Goal: Find specific page/section: Find specific page/section

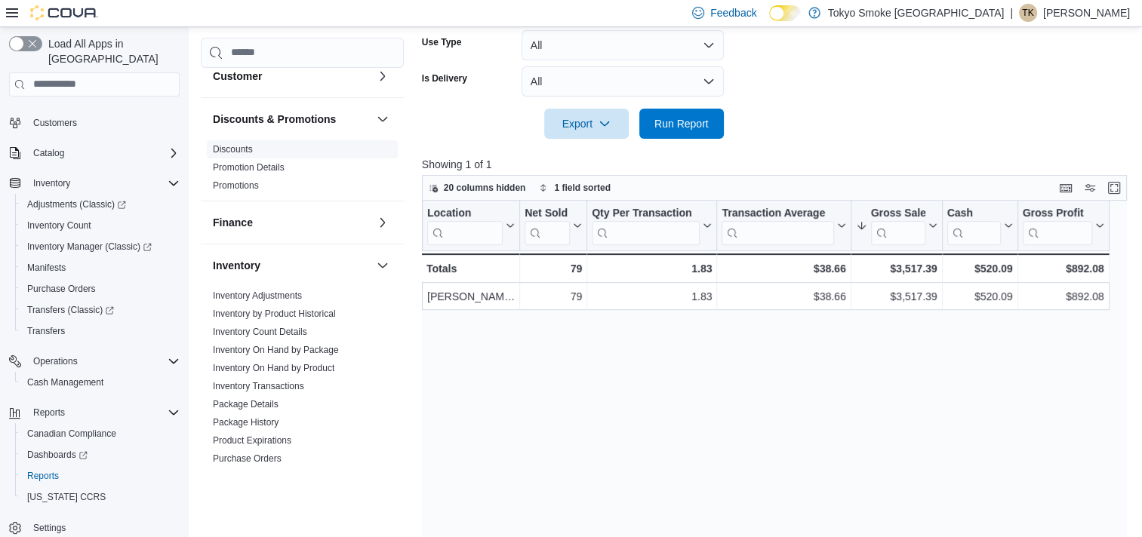
scroll to position [151, 0]
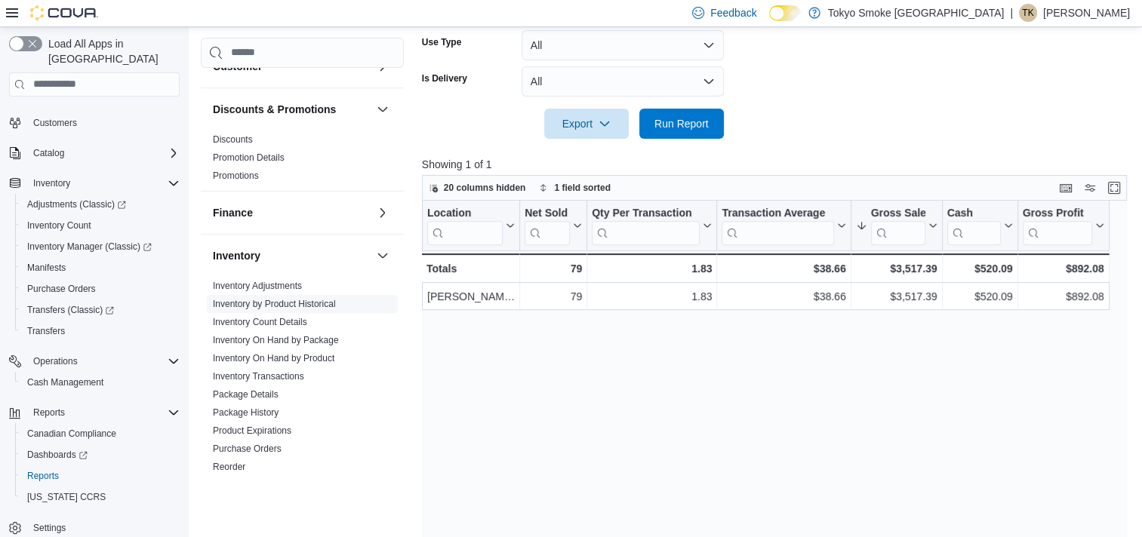
drag, startPoint x: 297, startPoint y: 357, endPoint x: 306, endPoint y: 361, distance: 9.5
click at [297, 357] on link "Inventory On Hand by Product" at bounding box center [273, 358] width 121 height 11
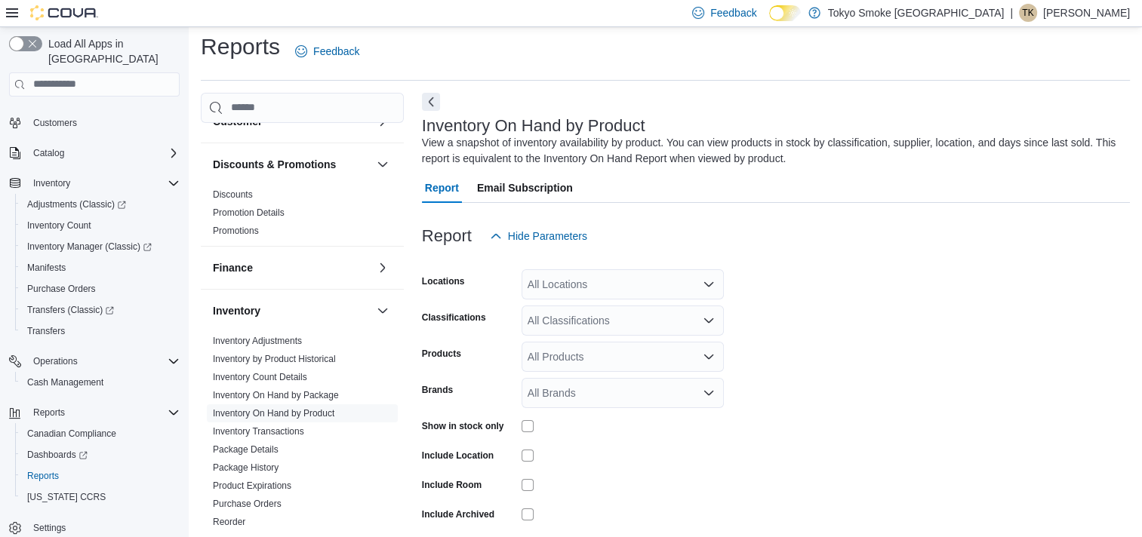
scroll to position [51, 0]
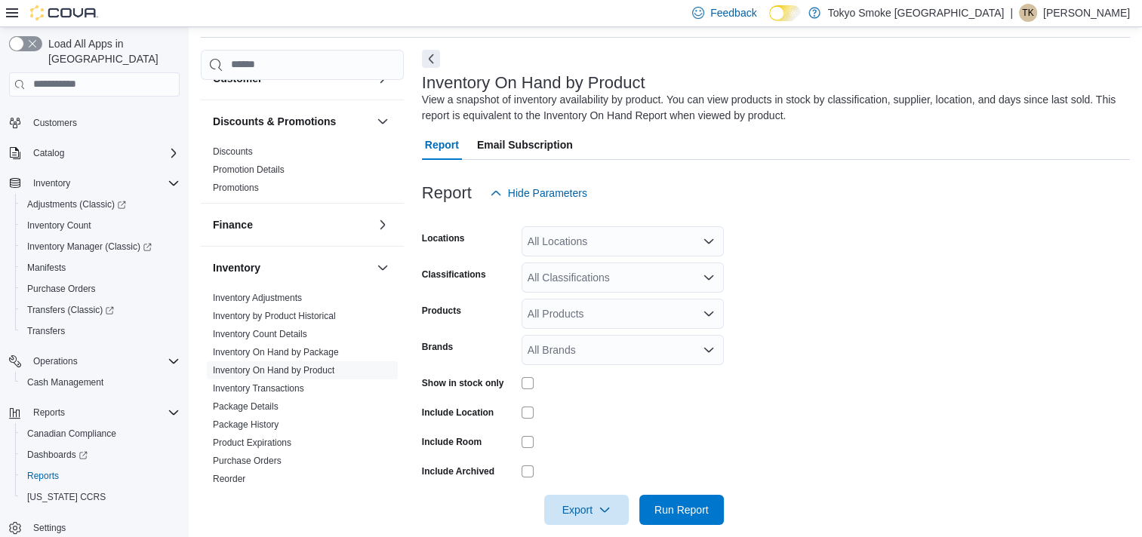
click at [571, 229] on div "All Locations" at bounding box center [622, 241] width 202 height 30
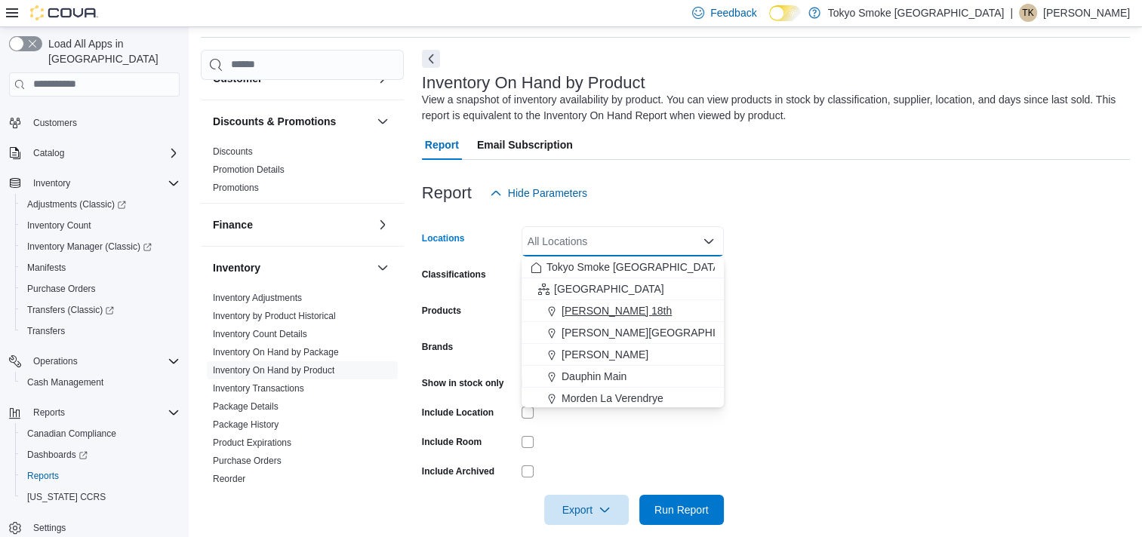
click at [613, 313] on span "[PERSON_NAME] 18th" at bounding box center [616, 310] width 110 height 15
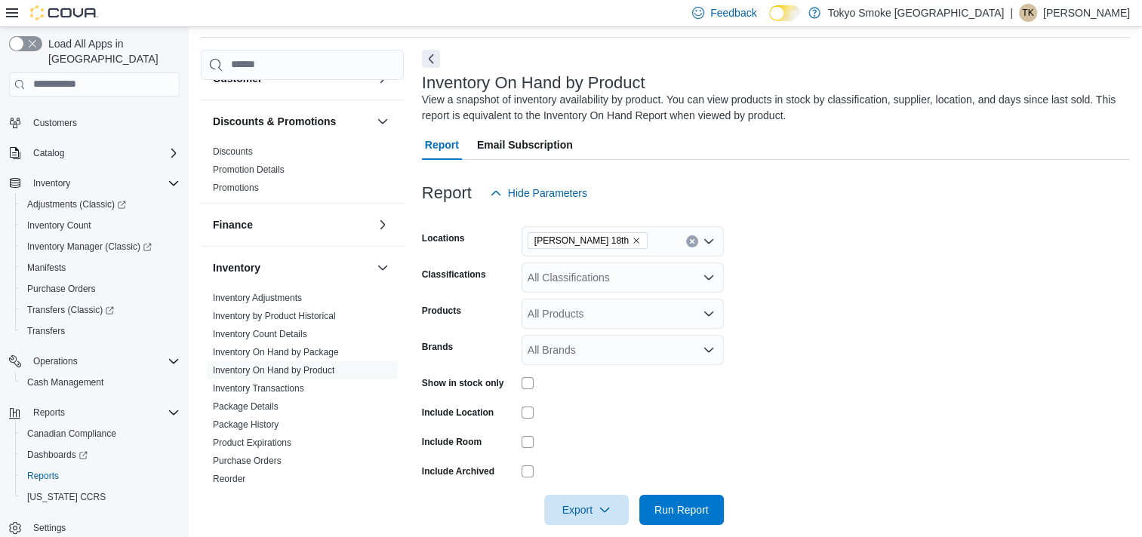
click at [789, 294] on form "Locations [PERSON_NAME] 18th Classifications All Classifications Products All P…" at bounding box center [776, 366] width 708 height 317
click at [619, 284] on div "All Classifications" at bounding box center [622, 278] width 202 height 30
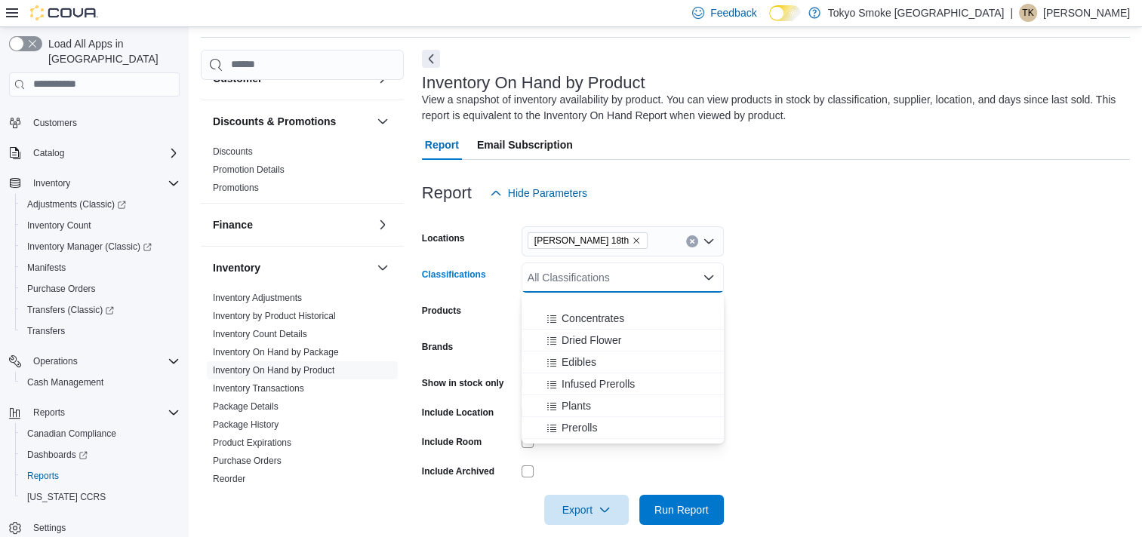
scroll to position [151, 0]
click at [568, 301] on span "Edibles" at bounding box center [578, 305] width 35 height 15
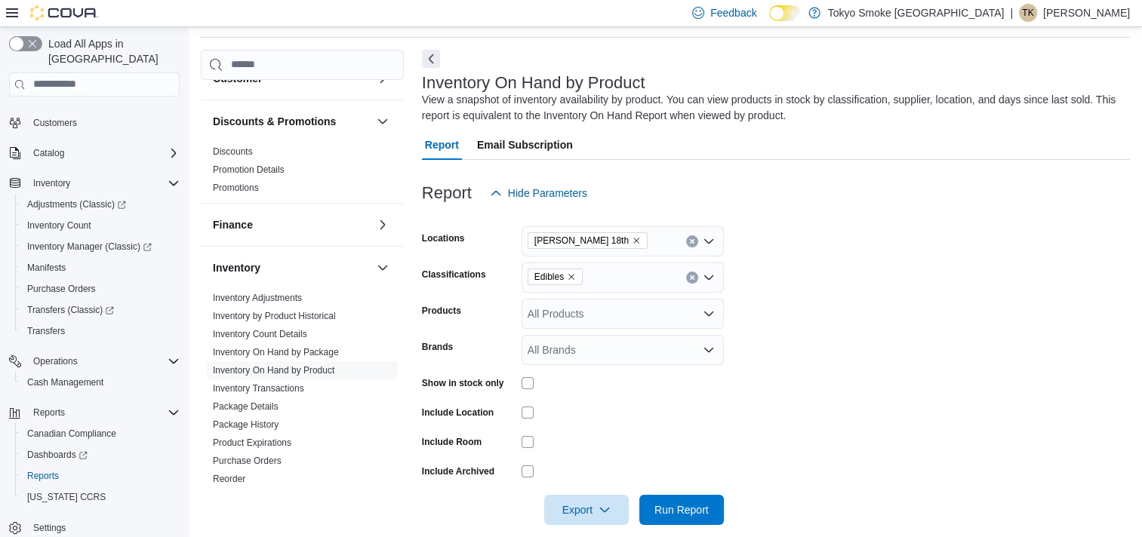
click at [624, 471] on div at bounding box center [622, 472] width 202 height 12
click at [515, 384] on div "Show in stock only" at bounding box center [573, 382] width 302 height 23
click at [675, 509] on span "Run Report" at bounding box center [681, 509] width 54 height 15
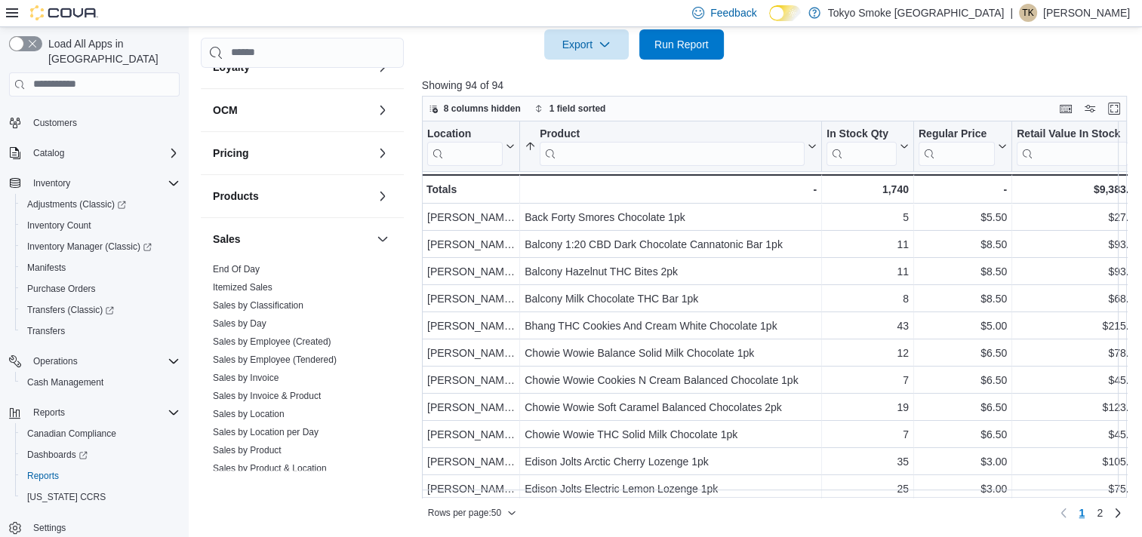
scroll to position [712, 0]
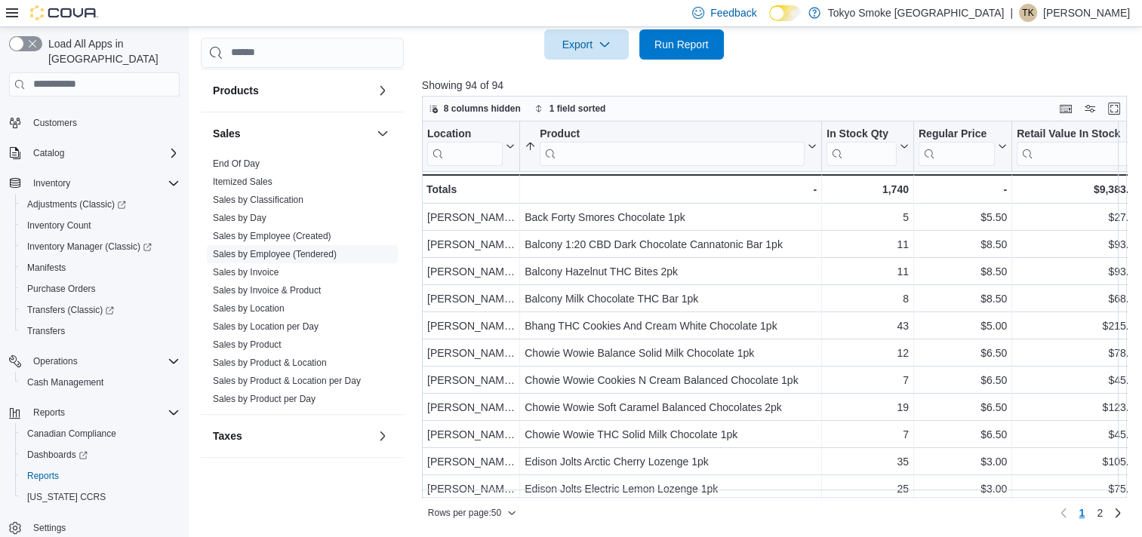
click at [275, 306] on link "Sales by Location" at bounding box center [249, 308] width 72 height 11
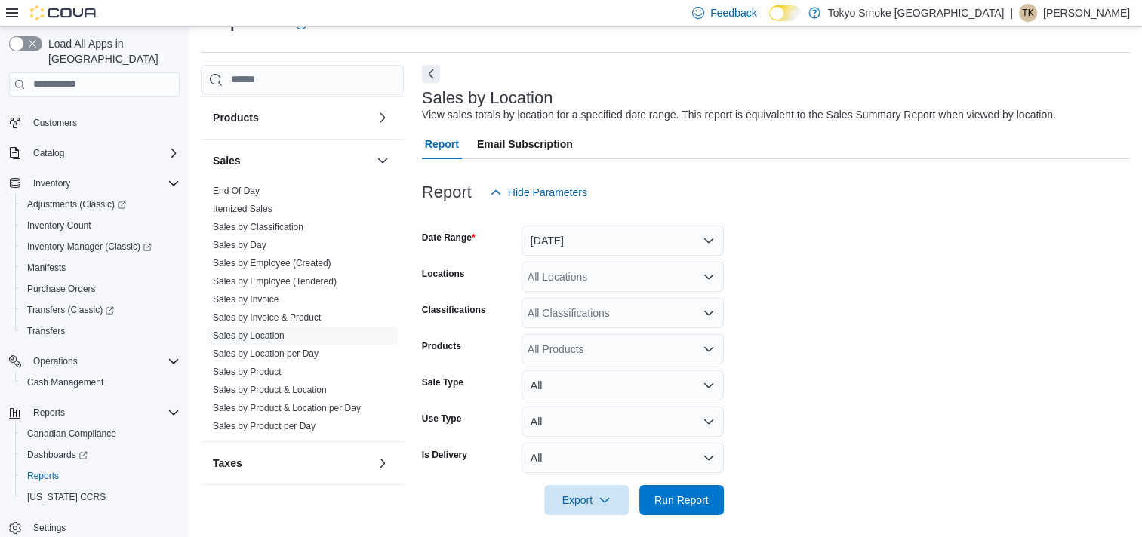
scroll to position [35, 0]
click at [617, 239] on button "[DATE]" at bounding box center [622, 241] width 202 height 30
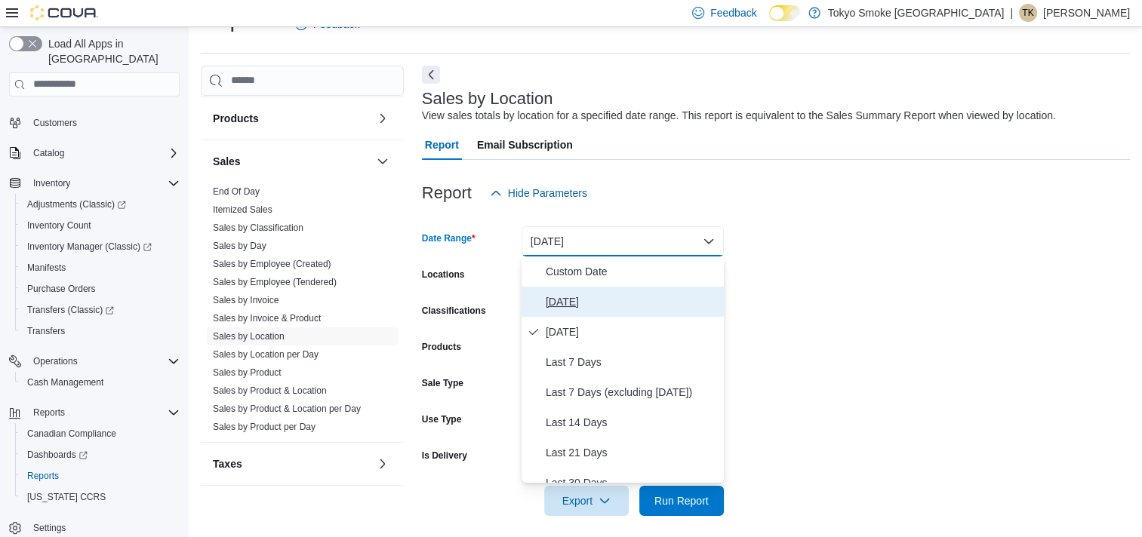
click at [546, 309] on span "[DATE]" at bounding box center [632, 302] width 172 height 18
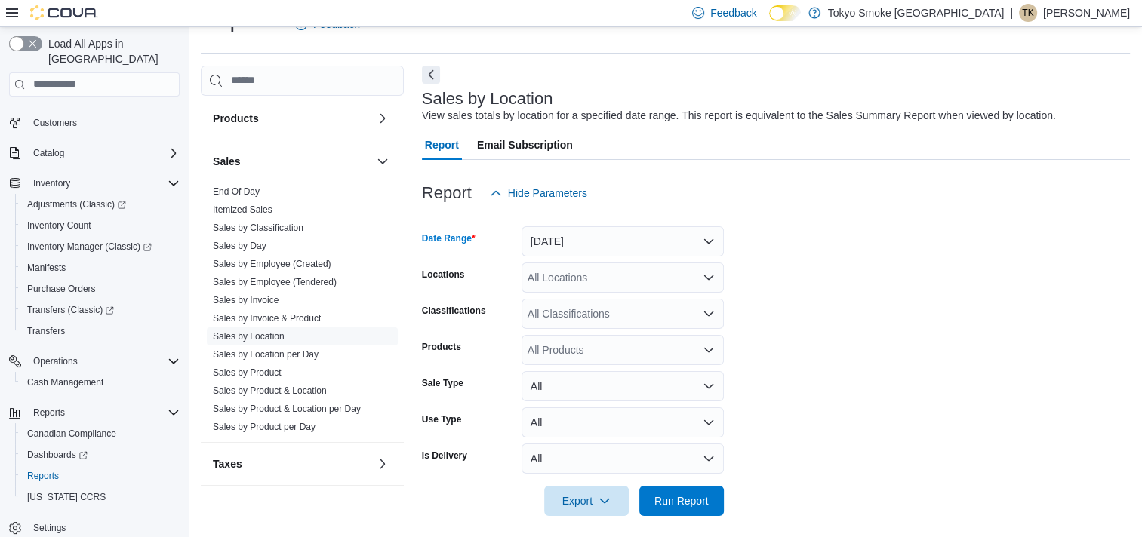
click at [647, 272] on div "All Locations" at bounding box center [622, 278] width 202 height 30
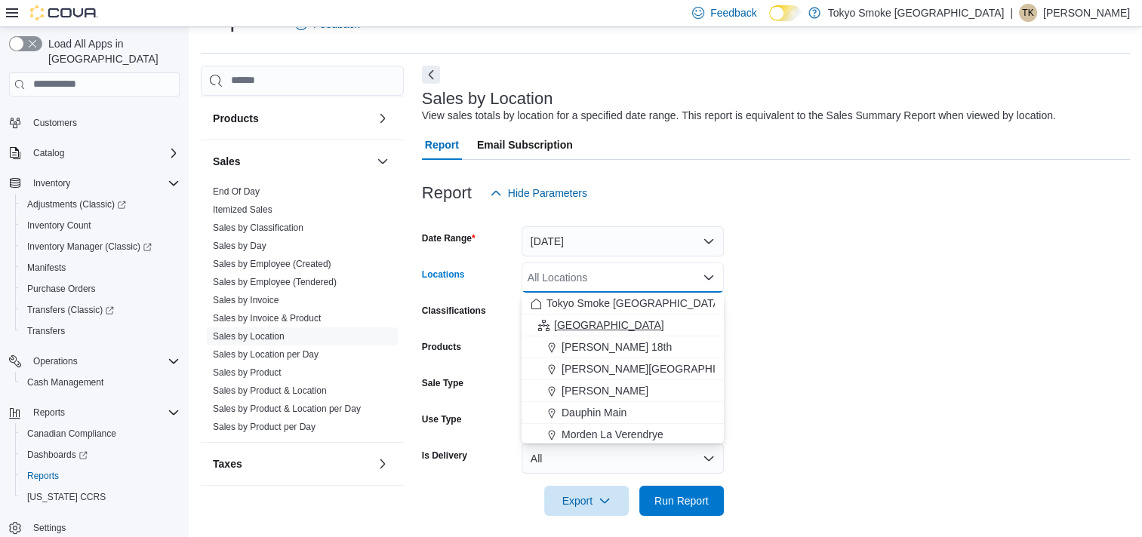
click at [580, 318] on span "[GEOGRAPHIC_DATA]" at bounding box center [609, 325] width 110 height 15
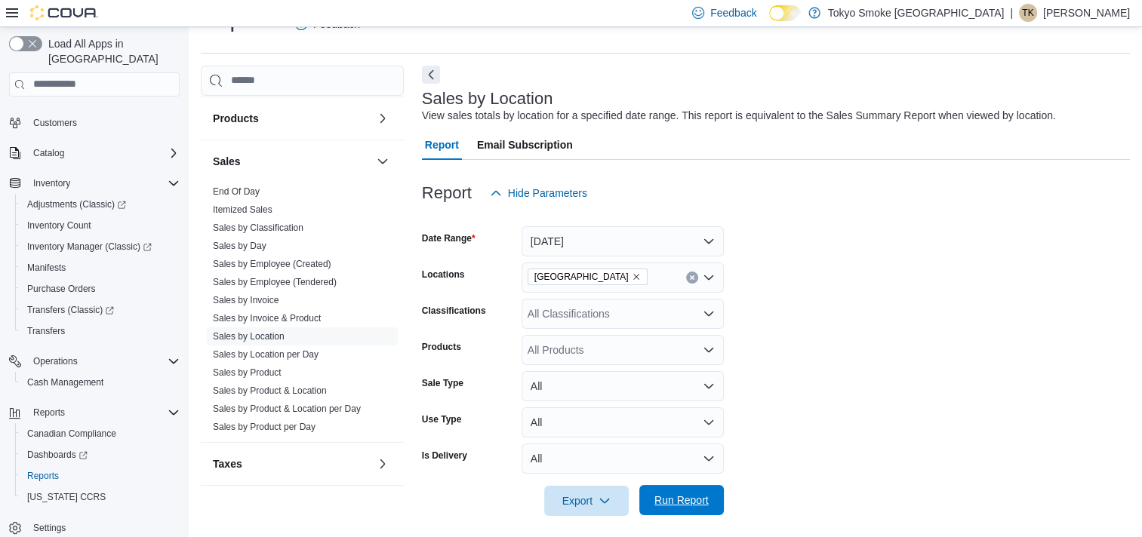
click at [668, 498] on span "Run Report" at bounding box center [681, 500] width 54 height 15
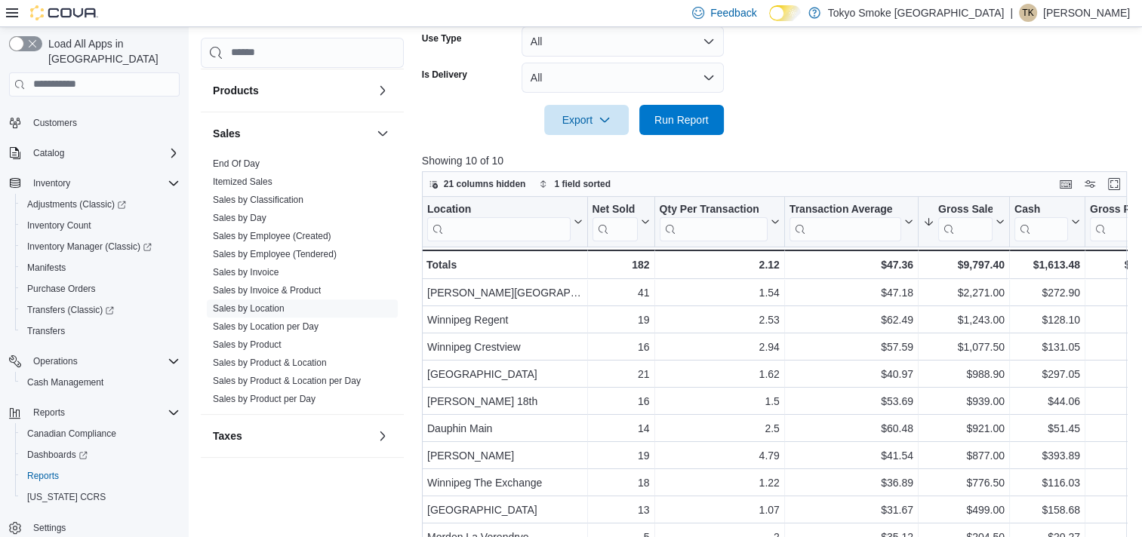
scroll to position [491, 0]
